Goal: Complete application form

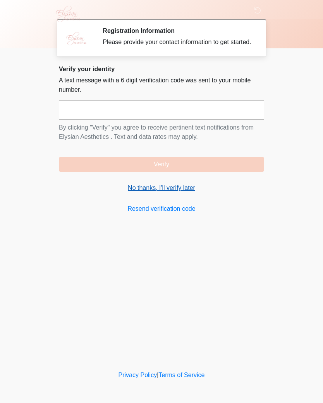
click at [139, 193] on link "No thanks, I'll verify later" at bounding box center [161, 187] width 205 height 9
click at [150, 193] on link "No thanks, I'll verify later" at bounding box center [161, 187] width 205 height 9
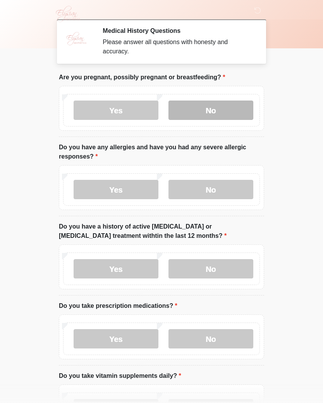
click at [212, 111] on label "No" at bounding box center [210, 110] width 85 height 19
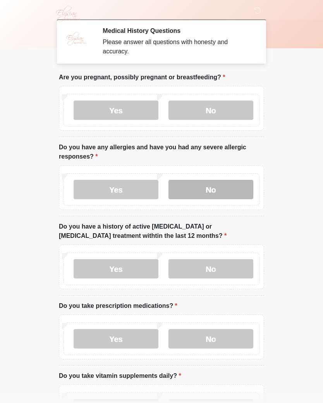
click at [214, 189] on label "No" at bounding box center [210, 189] width 85 height 19
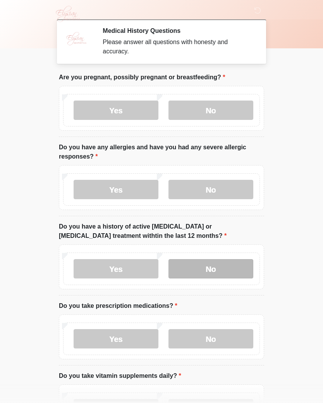
click at [212, 267] on label "No" at bounding box center [210, 268] width 85 height 19
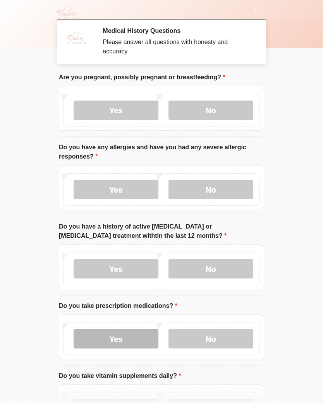
click at [121, 295] on label "Yes" at bounding box center [115, 338] width 85 height 19
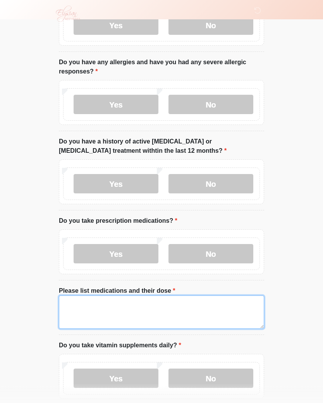
click at [113, 295] on textarea "Please list medications and their dose" at bounding box center [161, 312] width 205 height 33
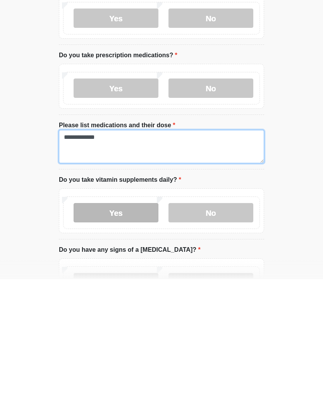
type textarea "**********"
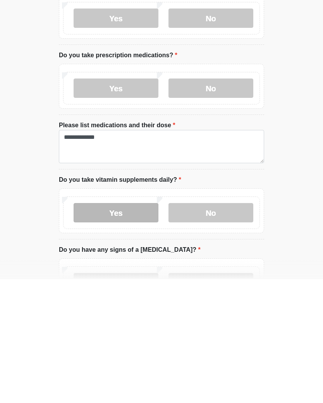
click at [126, 295] on label "Yes" at bounding box center [115, 336] width 85 height 19
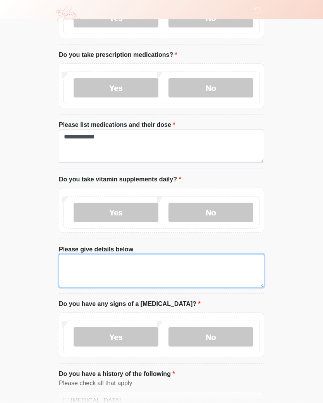
click at [88, 264] on textarea "Please give details below" at bounding box center [161, 270] width 205 height 33
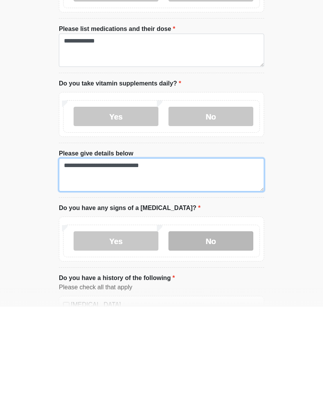
type textarea "**********"
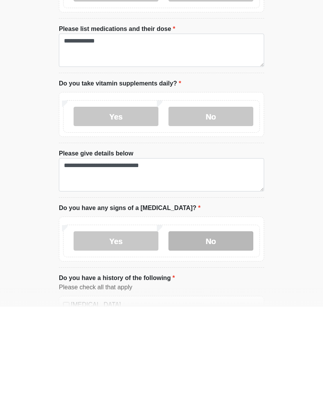
click at [217, 295] on label "No" at bounding box center [210, 337] width 85 height 19
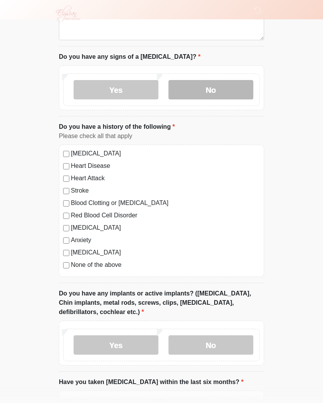
scroll to position [499, 0]
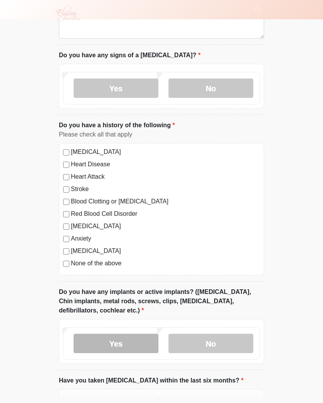
click at [130, 295] on label "Yes" at bounding box center [115, 343] width 85 height 19
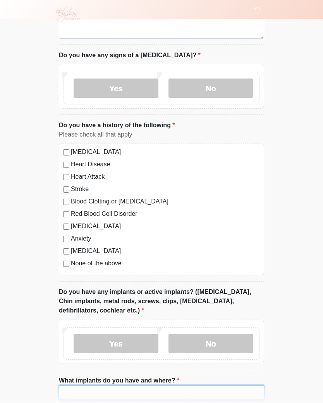
click at [150, 295] on input "What implants do you have and where?" at bounding box center [161, 392] width 205 height 15
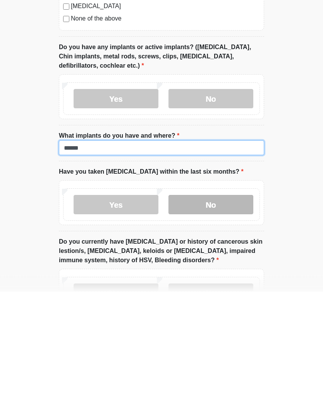
type input "******"
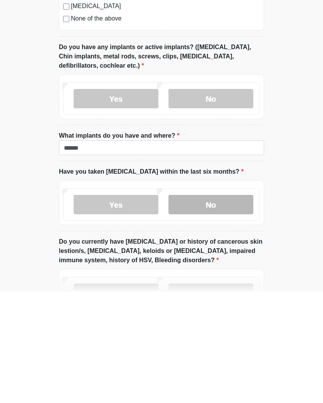
click at [219, 295] on label "No" at bounding box center [210, 316] width 85 height 19
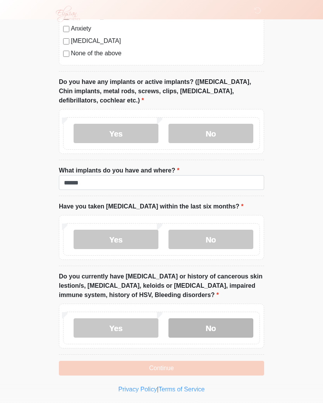
click at [217, 295] on label "No" at bounding box center [210, 327] width 85 height 19
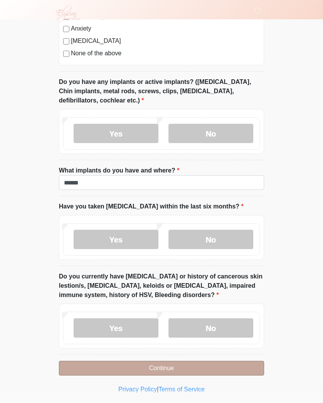
click at [168, 295] on button "Continue" at bounding box center [161, 368] width 205 height 15
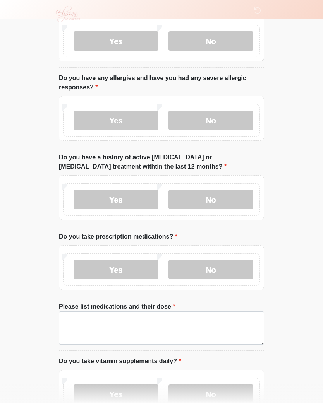
scroll to position [0, 0]
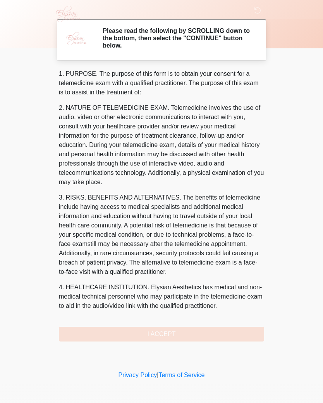
click at [174, 295] on div "1. PURPOSE. The purpose of this form is to obtain your consent for a telemedici…" at bounding box center [161, 205] width 205 height 272
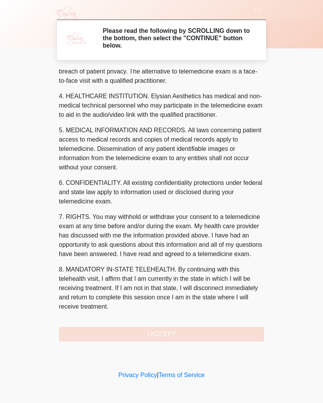
scroll to position [200, 0]
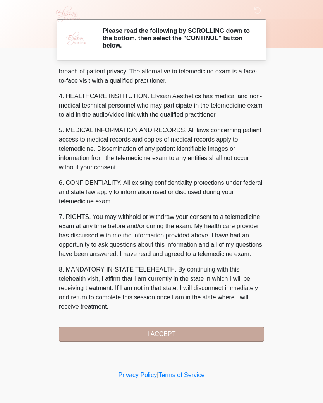
click at [161, 295] on button "I ACCEPT" at bounding box center [161, 334] width 205 height 15
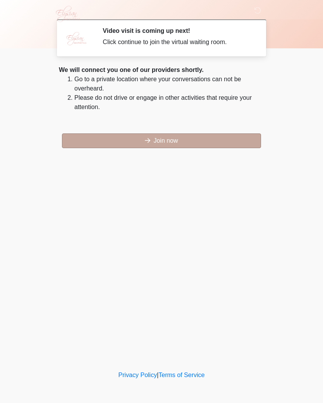
click at [167, 140] on button "Join now" at bounding box center [161, 140] width 199 height 15
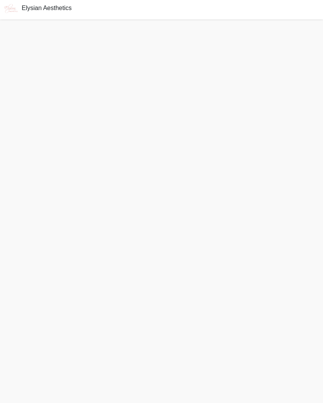
scroll to position [14, 0]
